Goal: Information Seeking & Learning: Learn about a topic

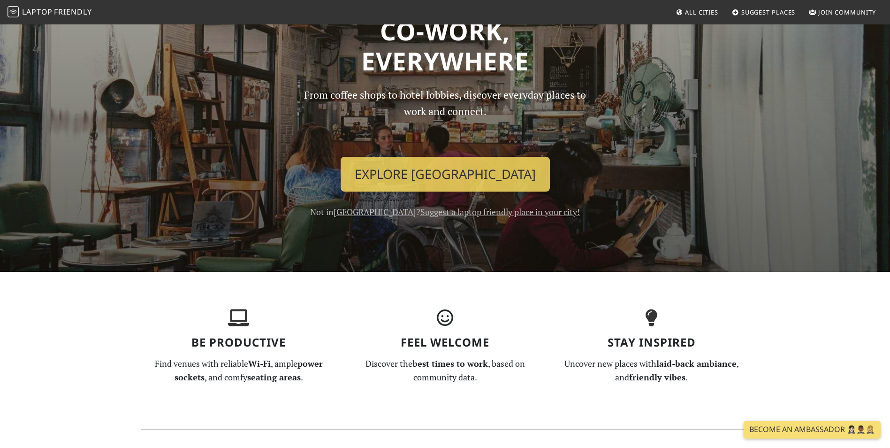
scroll to position [47, 0]
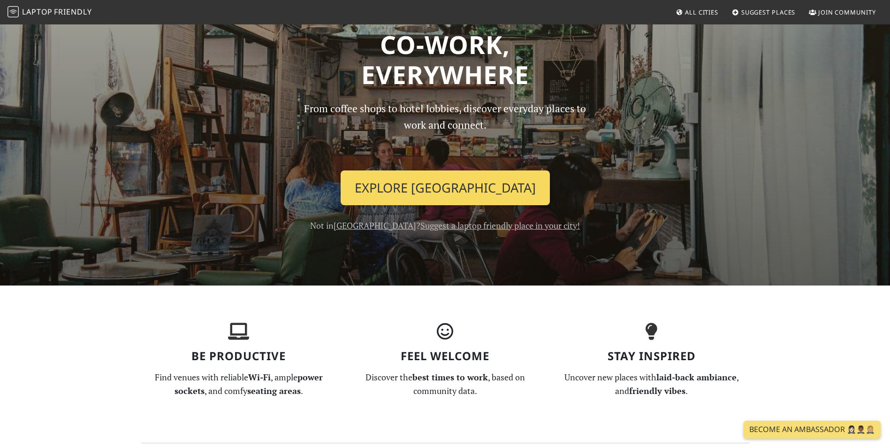
click at [460, 185] on link "Explore Malta" at bounding box center [445, 187] width 209 height 35
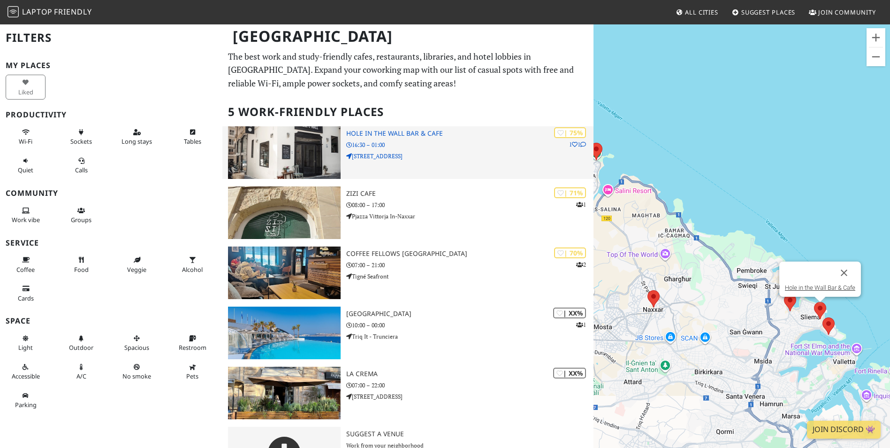
click at [456, 144] on p "16:30 – 01:00" at bounding box center [469, 144] width 247 height 9
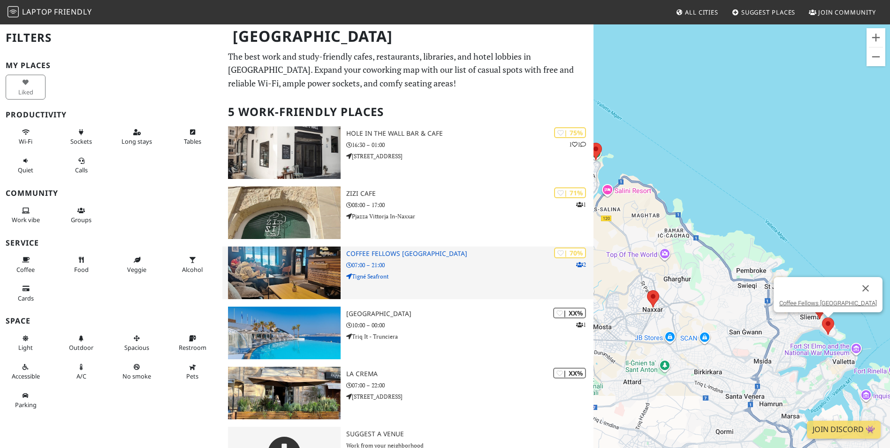
click at [374, 254] on h3 "Coffee Fellows Malta" at bounding box center [469, 254] width 247 height 8
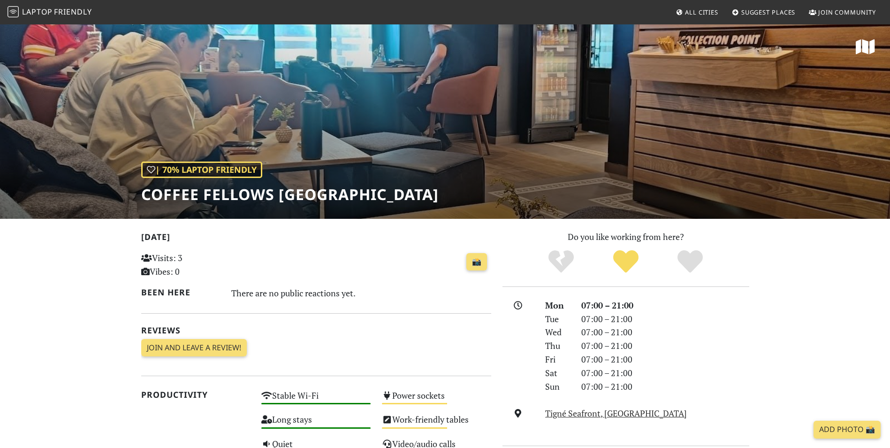
click at [33, 8] on span "Laptop" at bounding box center [37, 12] width 31 height 10
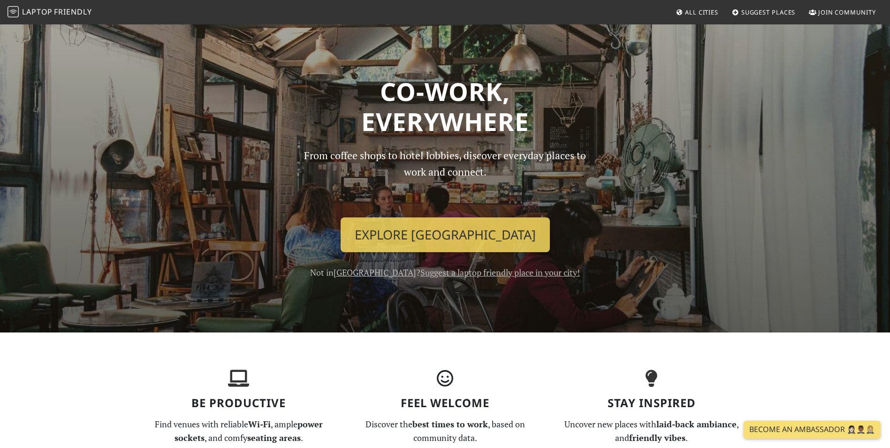
click at [695, 15] on span "All Cities" at bounding box center [701, 12] width 33 height 8
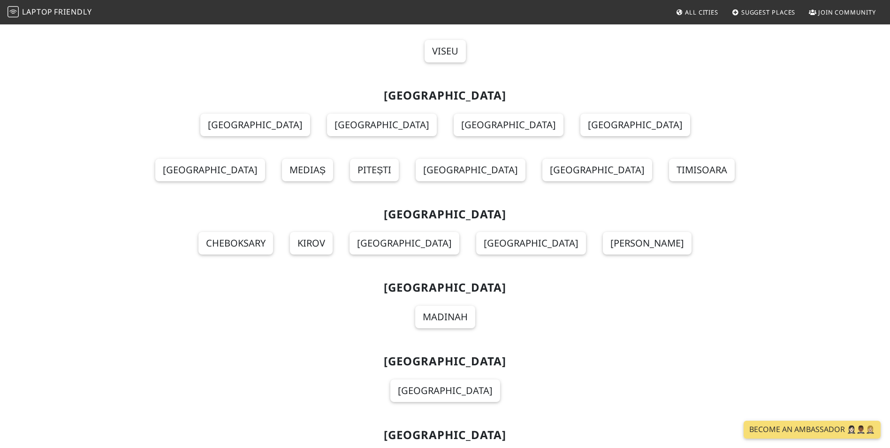
scroll to position [8541, 0]
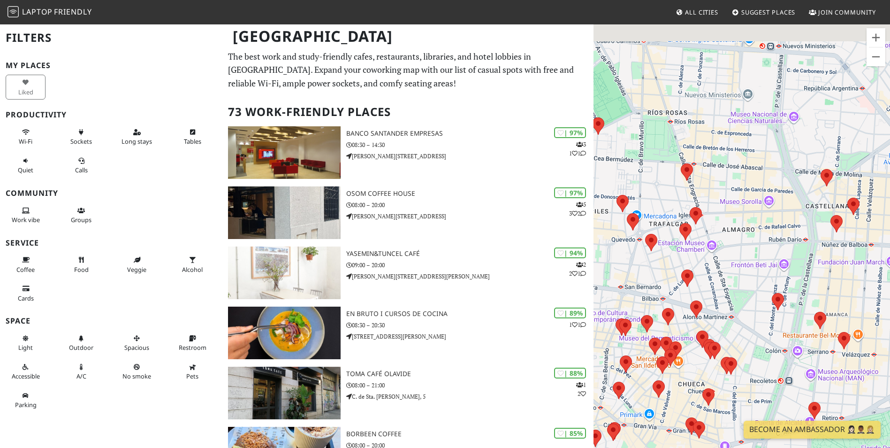
drag, startPoint x: 703, startPoint y: 234, endPoint x: 795, endPoint y: 367, distance: 162.3
click at [795, 367] on div at bounding box center [742, 247] width 297 height 448
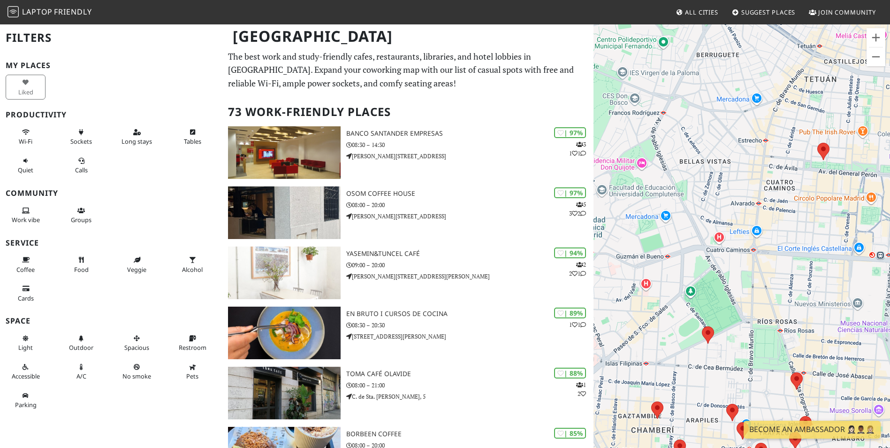
drag, startPoint x: 673, startPoint y: 147, endPoint x: 735, endPoint y: 313, distance: 177.6
click at [735, 313] on div at bounding box center [742, 247] width 297 height 448
click at [708, 329] on img at bounding box center [708, 334] width 12 height 17
click at [710, 309] on link "Monkee Koffee" at bounding box center [708, 311] width 40 height 7
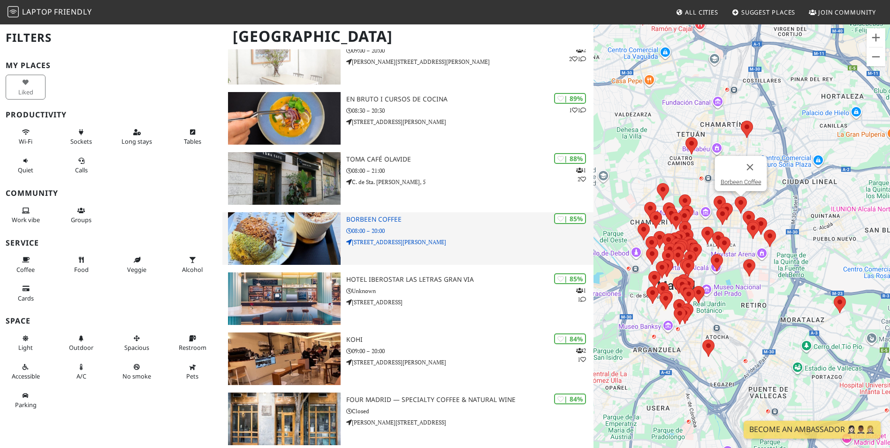
scroll to position [235, 0]
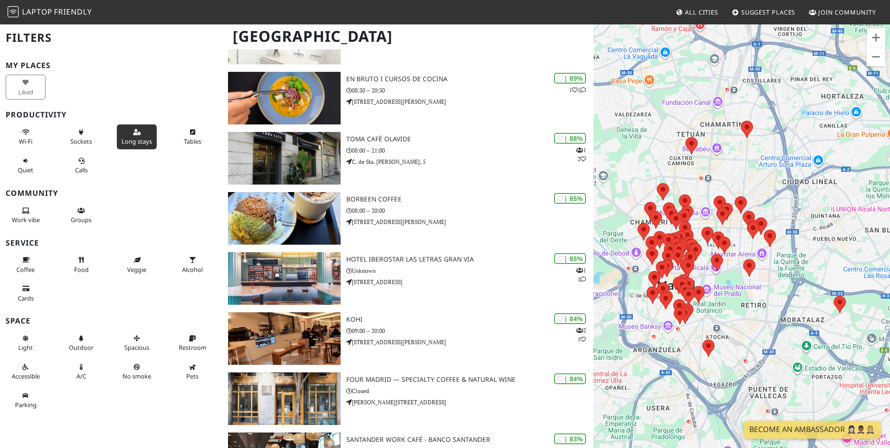
click at [145, 139] on span "Long stays" at bounding box center [137, 141] width 31 height 8
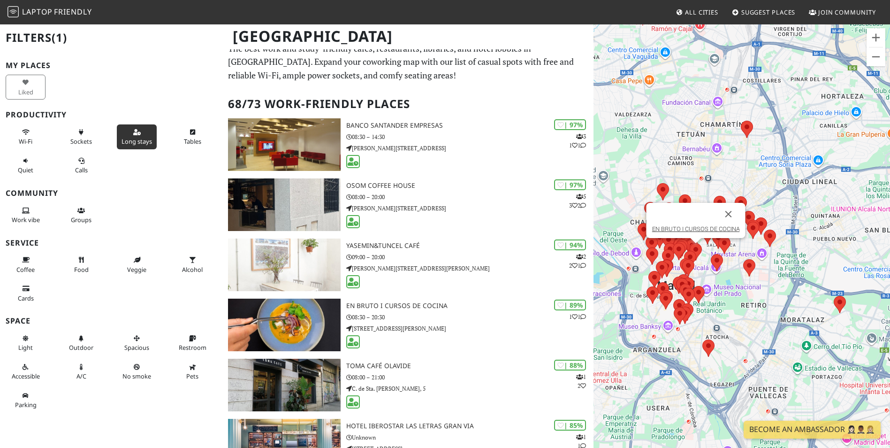
scroll to position [0, 0]
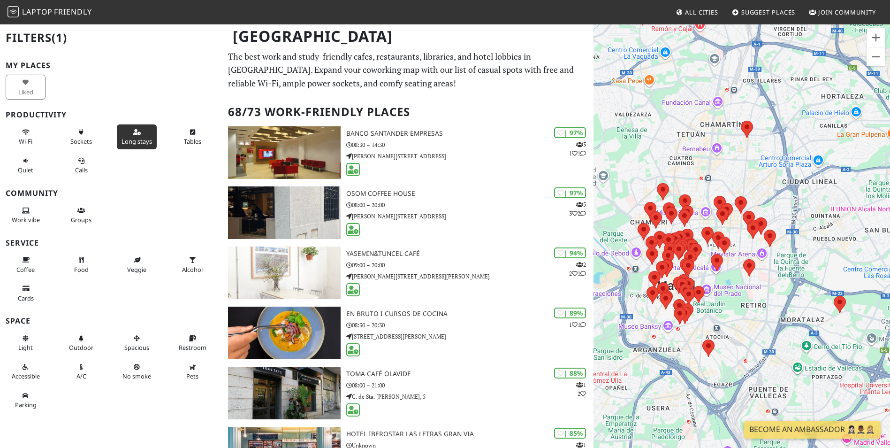
click at [127, 137] on button "Long stays" at bounding box center [137, 136] width 40 height 25
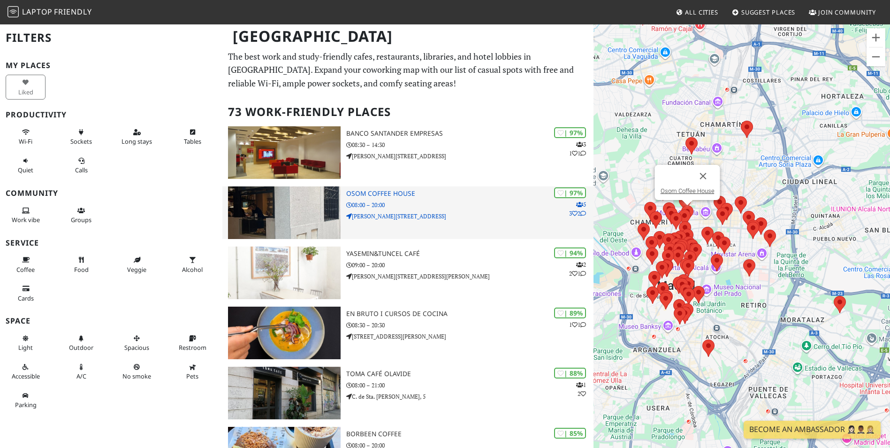
click at [442, 217] on p "C. del Castillo, 22" at bounding box center [469, 216] width 247 height 9
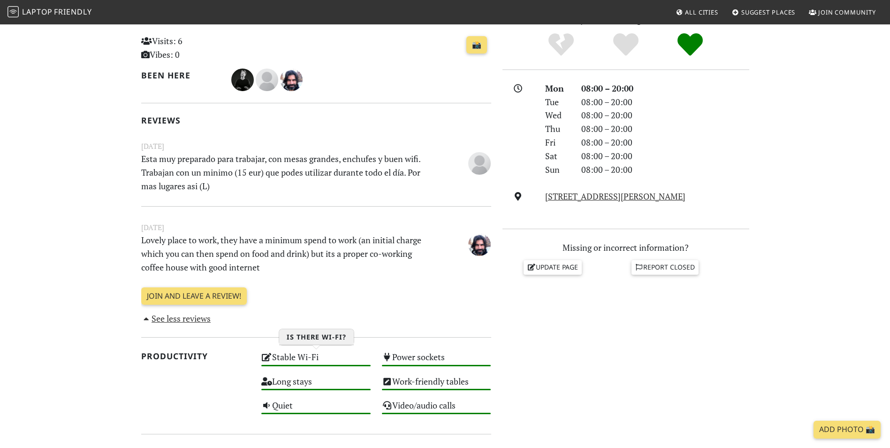
scroll to position [235, 0]
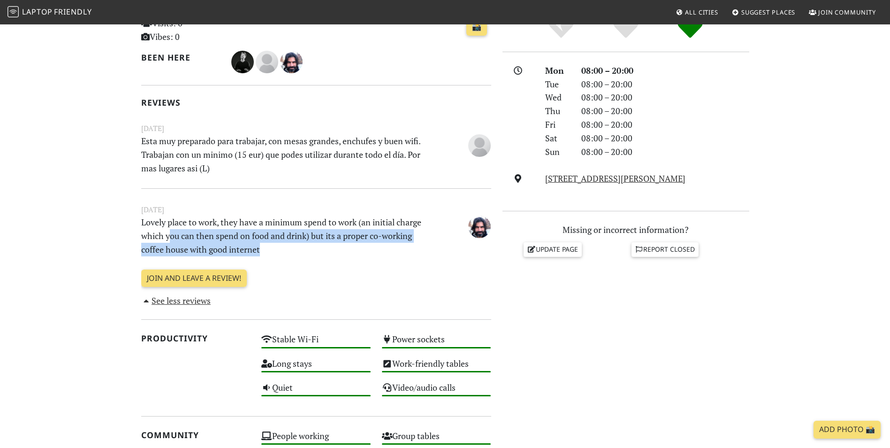
drag, startPoint x: 168, startPoint y: 238, endPoint x: 298, endPoint y: 247, distance: 129.8
click at [298, 247] on p "Lovely place to work, they have a minimum spend to work (an initial charge whic…" at bounding box center [286, 235] width 301 height 40
drag, startPoint x: 298, startPoint y: 247, endPoint x: 293, endPoint y: 252, distance: 6.6
click at [294, 251] on p "Lovely place to work, they have a minimum spend to work (an initial charge whic…" at bounding box center [286, 235] width 301 height 40
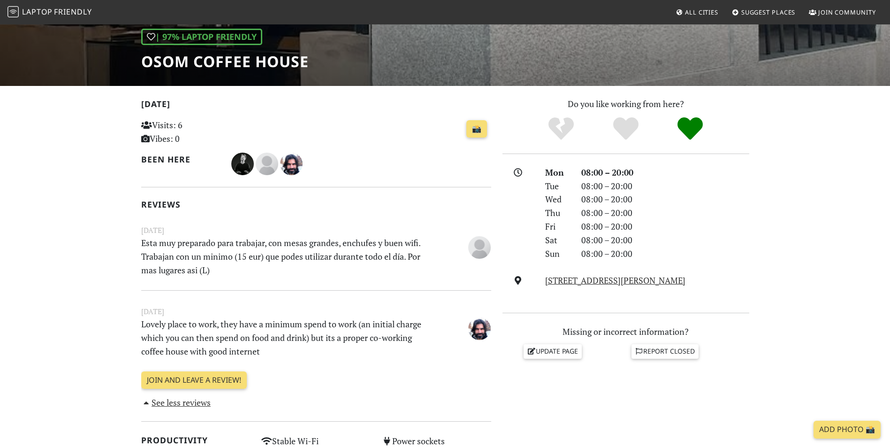
scroll to position [0, 0]
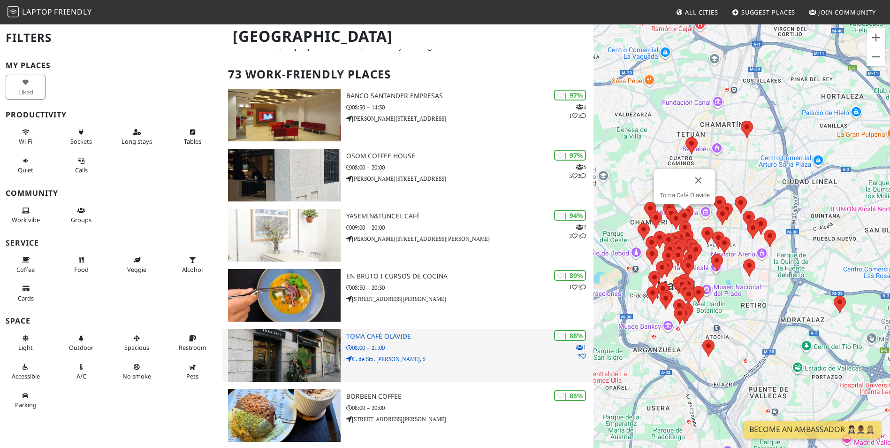
scroll to position [94, 0]
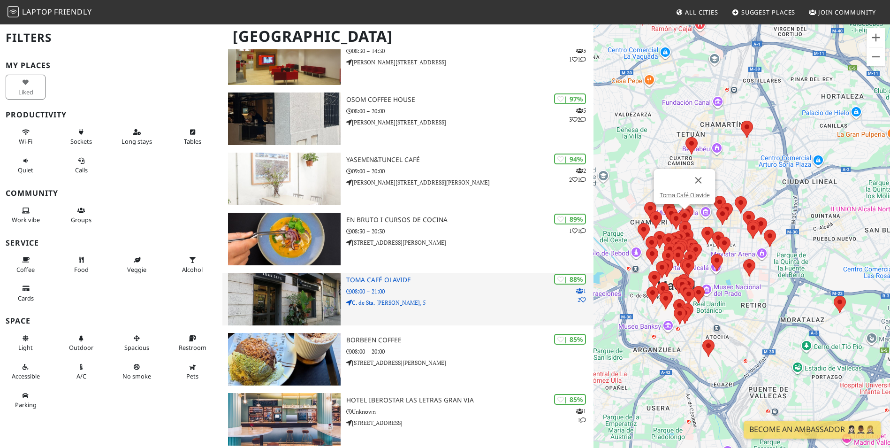
click at [378, 279] on h3 "Toma Café Olavide" at bounding box center [469, 280] width 247 height 8
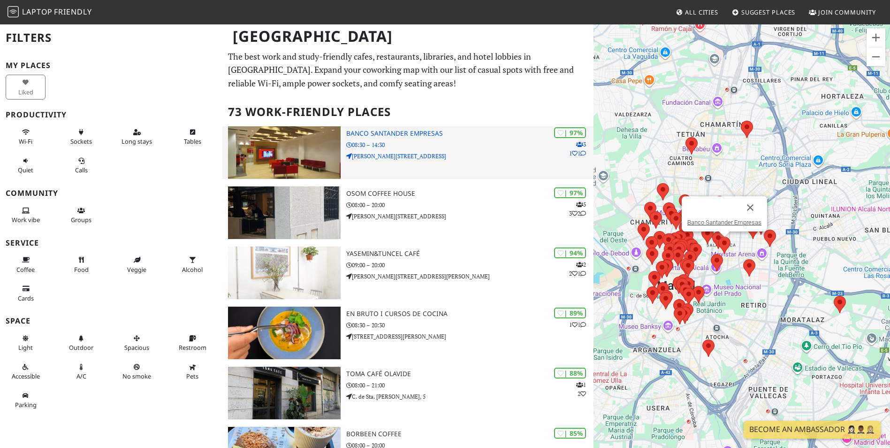
click at [397, 137] on div "| 97% 3 1 1 Banco Santander Empresas 08:30 – 14:30 Calle de Goya, 25" at bounding box center [469, 152] width 247 height 53
click at [581, 154] on icon at bounding box center [583, 154] width 6 height 6
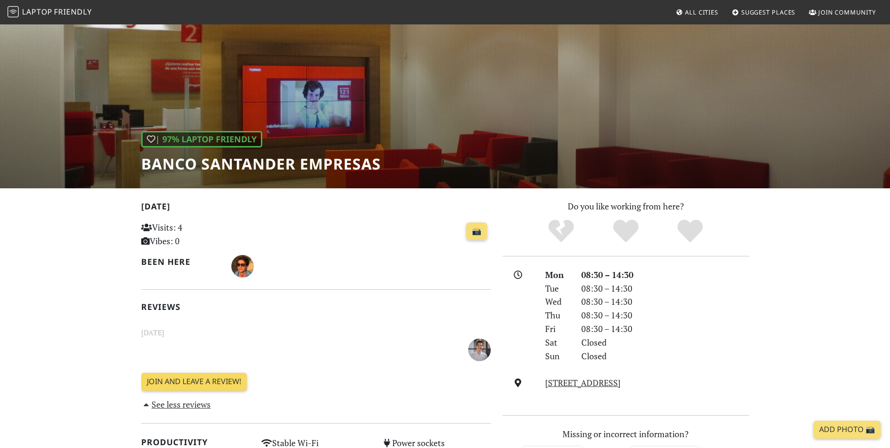
scroll to position [47, 0]
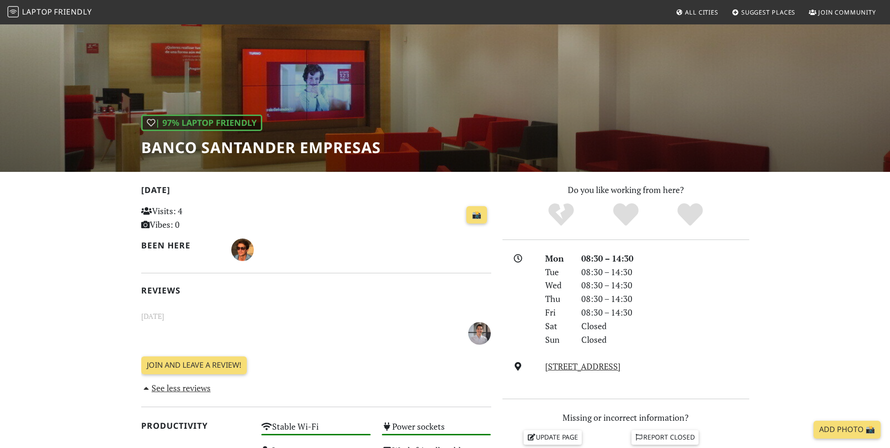
click at [201, 326] on p at bounding box center [286, 332] width 301 height 21
click at [192, 388] on link "See less reviews" at bounding box center [176, 387] width 70 height 11
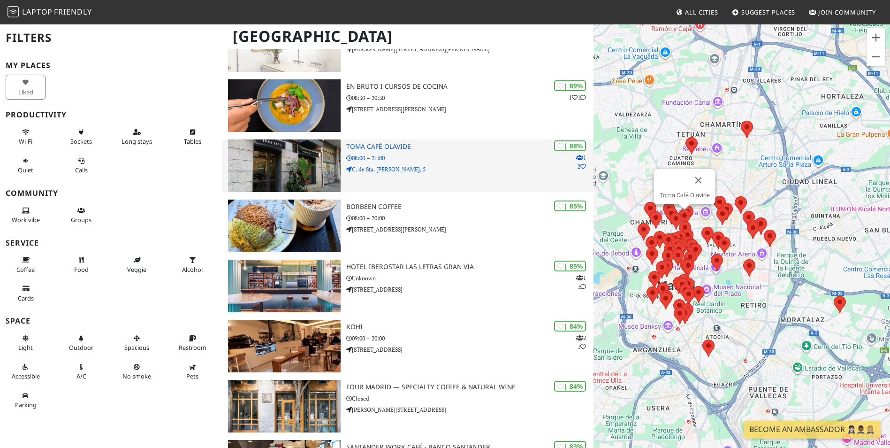
scroll to position [282, 0]
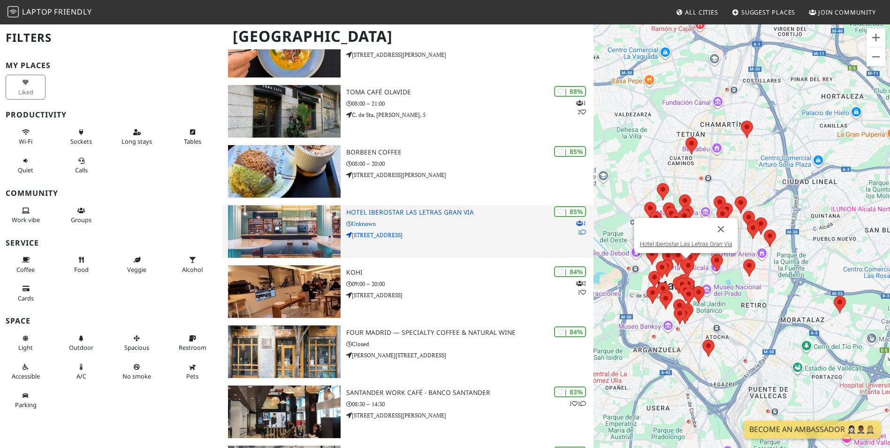
click at [484, 228] on div "| 85% 1 1 Hotel Iberostar Las Letras Gran Via Unknown C/ Gran Vía, 11" at bounding box center [469, 231] width 247 height 53
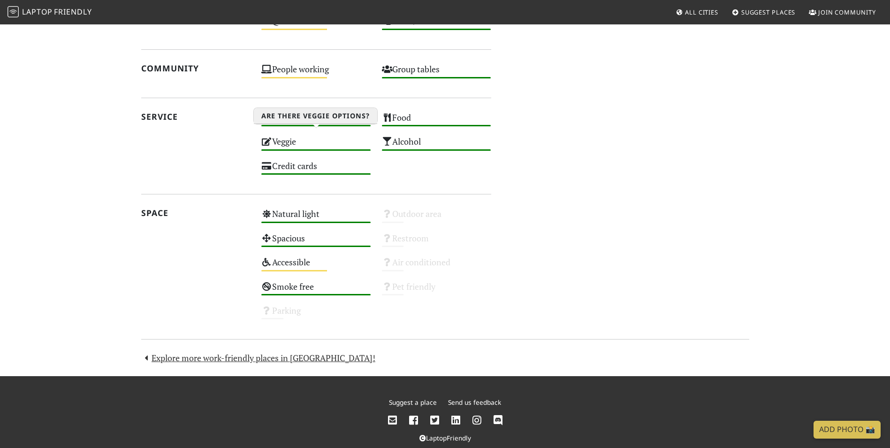
scroll to position [510, 0]
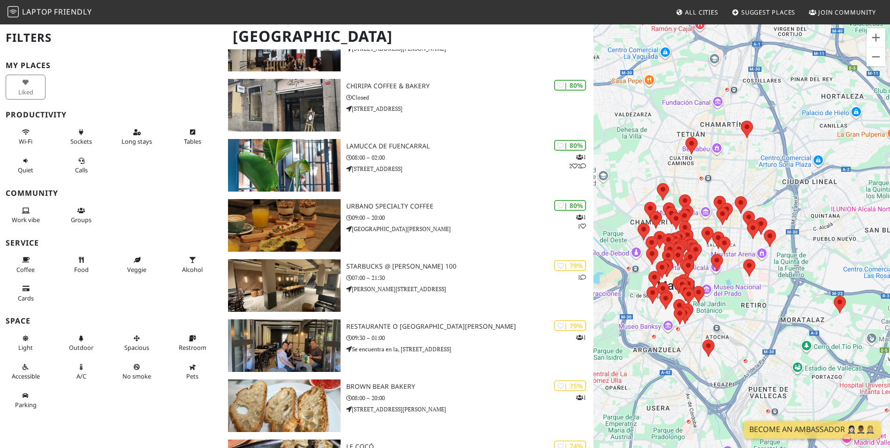
scroll to position [657, 0]
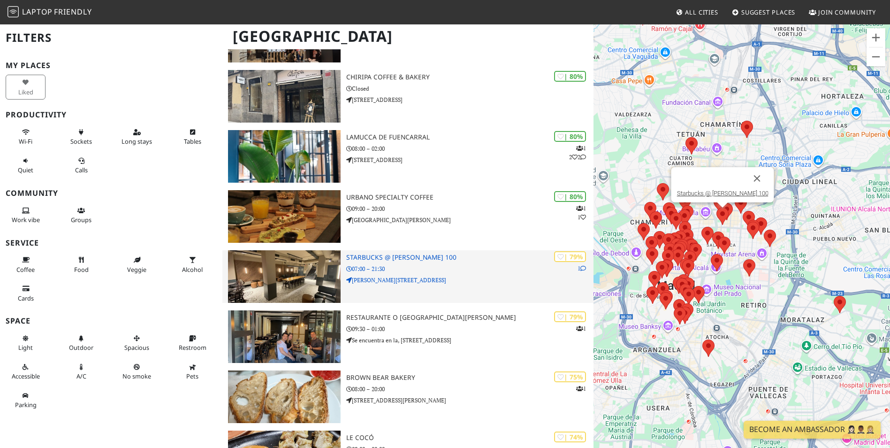
click at [579, 268] on p "1" at bounding box center [582, 268] width 8 height 9
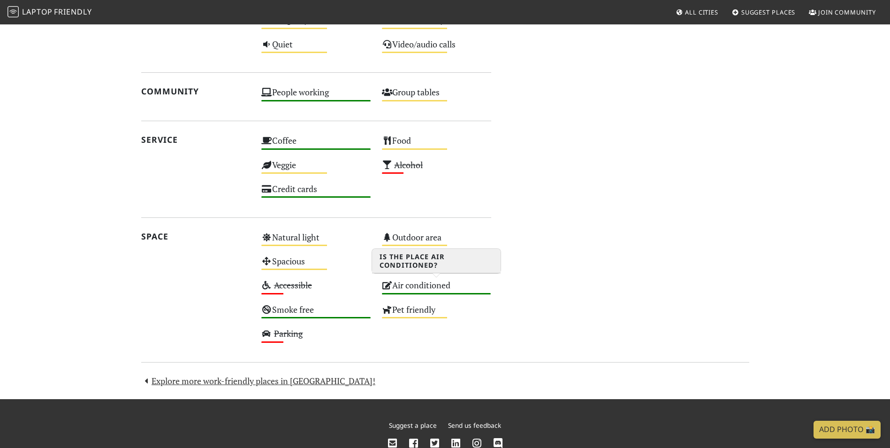
scroll to position [510, 0]
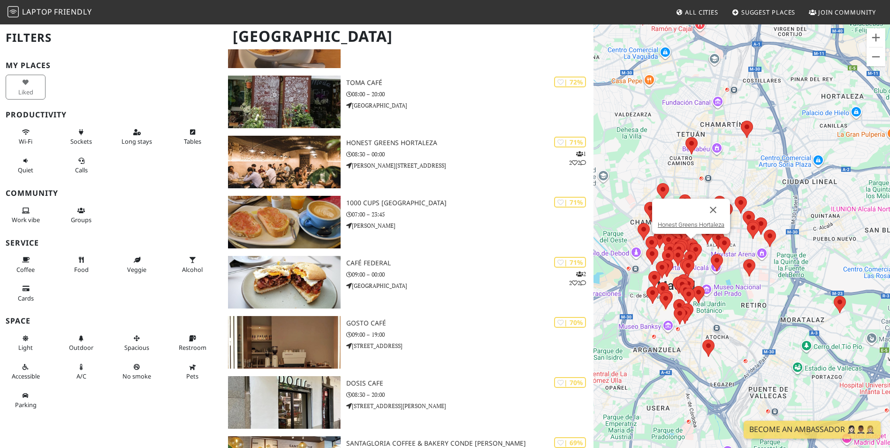
scroll to position [1192, 0]
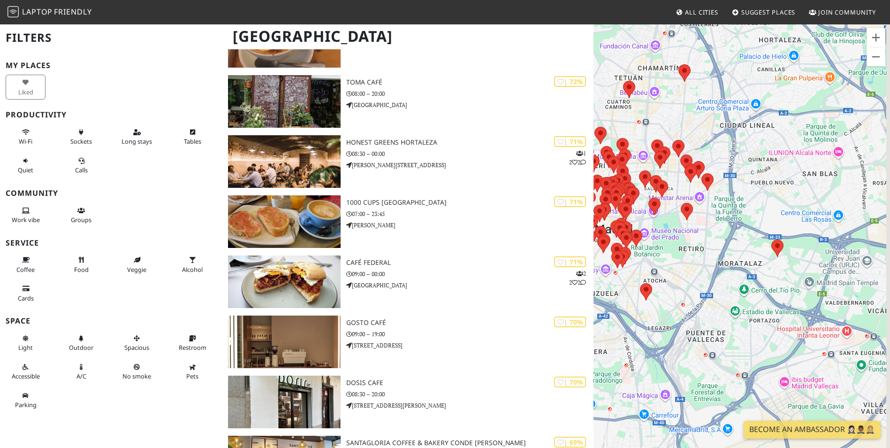
drag, startPoint x: 839, startPoint y: 325, endPoint x: 779, endPoint y: 245, distance: 99.6
click at [791, 265] on div at bounding box center [742, 247] width 297 height 448
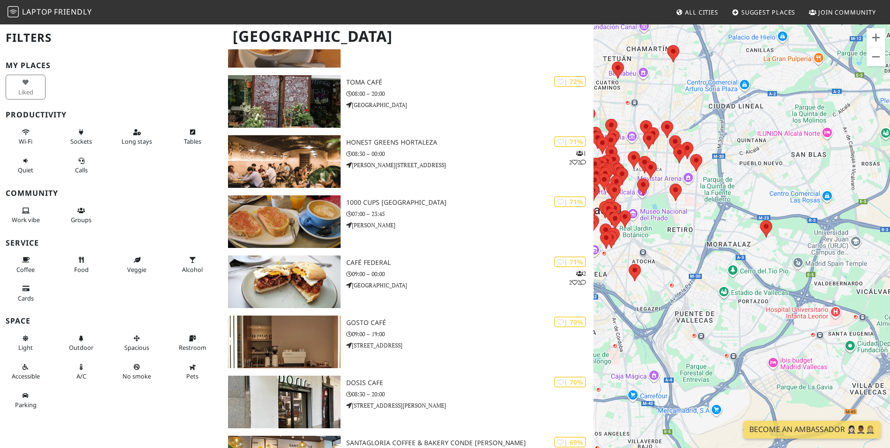
drag, startPoint x: 782, startPoint y: 348, endPoint x: 772, endPoint y: 329, distance: 21.4
click at [772, 329] on div at bounding box center [742, 247] width 297 height 448
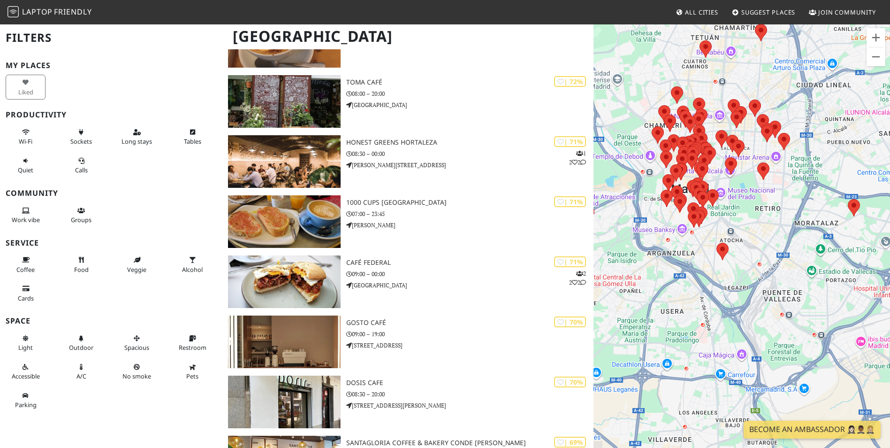
drag, startPoint x: 655, startPoint y: 305, endPoint x: 745, endPoint y: 282, distance: 92.4
click at [745, 282] on div at bounding box center [742, 247] width 297 height 448
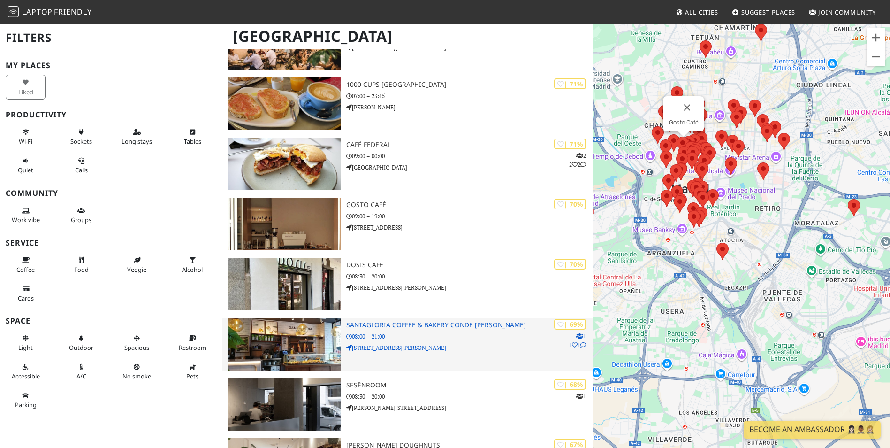
scroll to position [1380, 0]
